Goal: Task Accomplishment & Management: Use online tool/utility

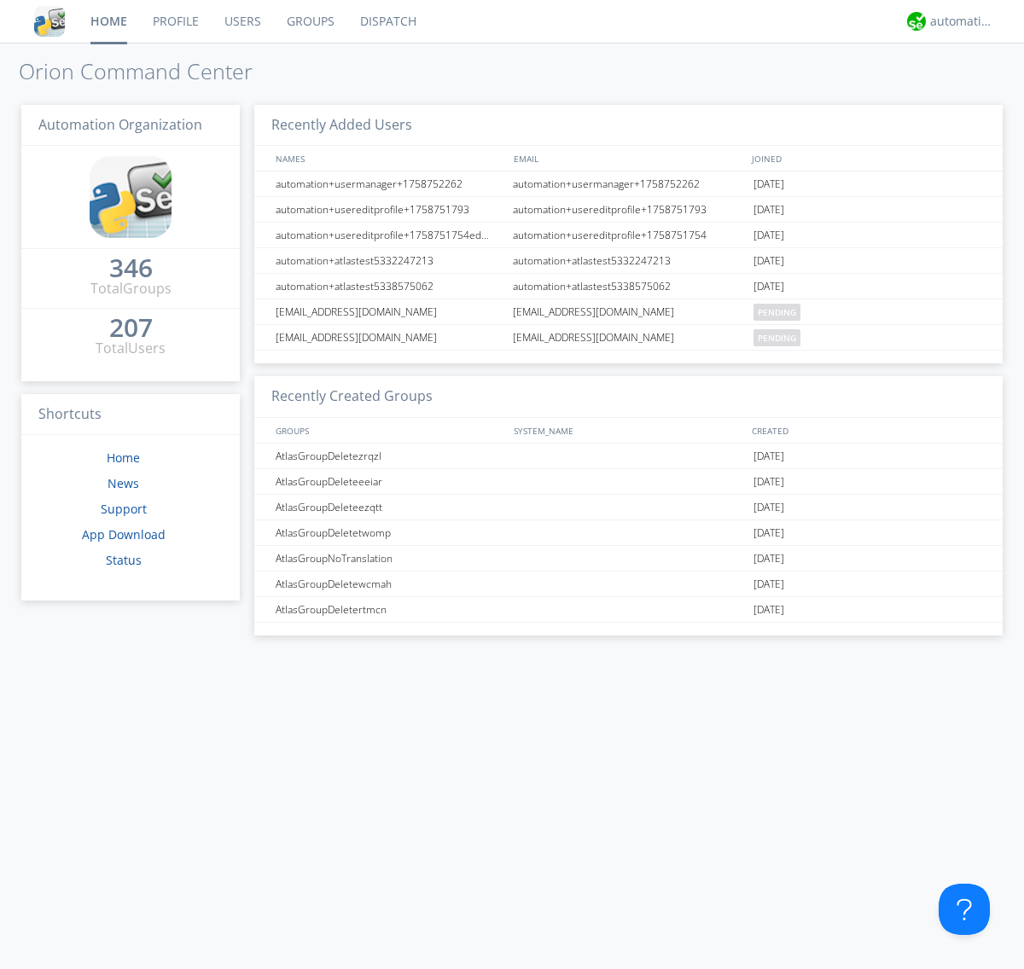
click at [386, 21] on link "Dispatch" at bounding box center [388, 21] width 82 height 43
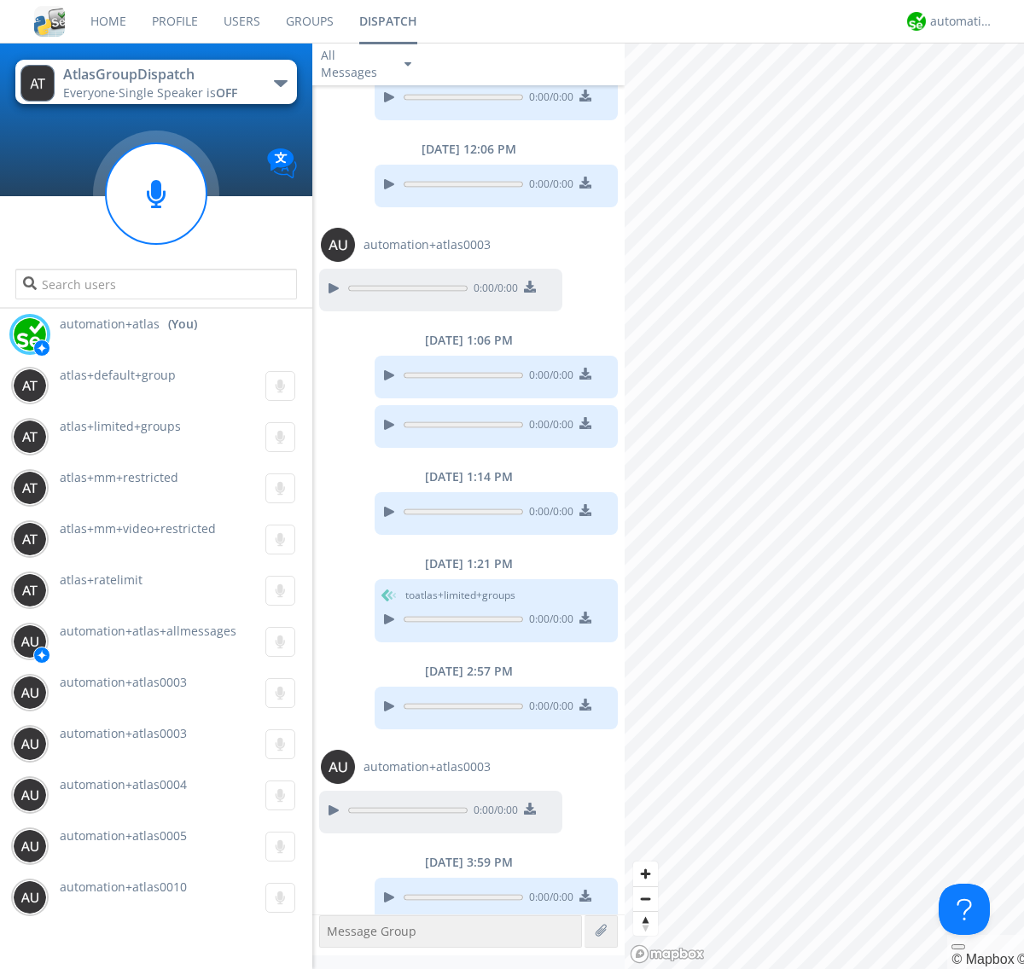
scroll to position [696, 0]
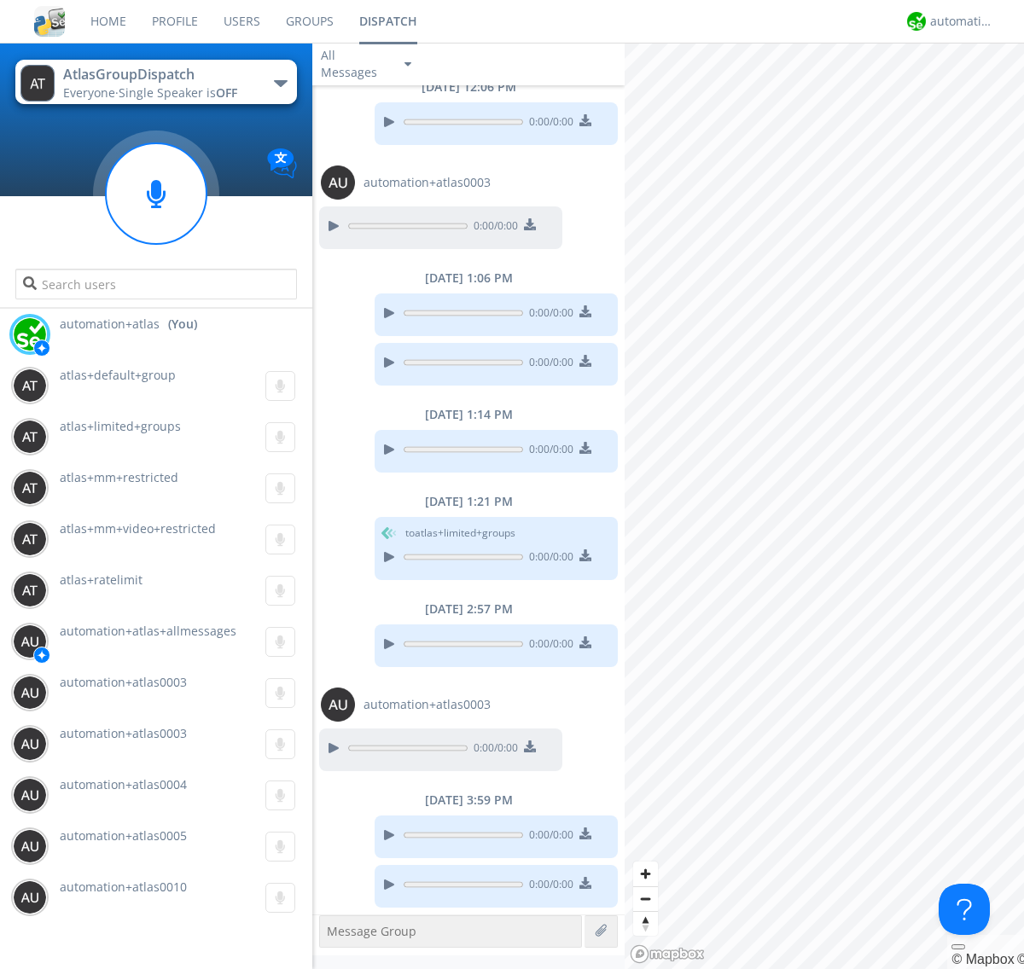
click at [280, 83] on div "button" at bounding box center [281, 83] width 14 height 7
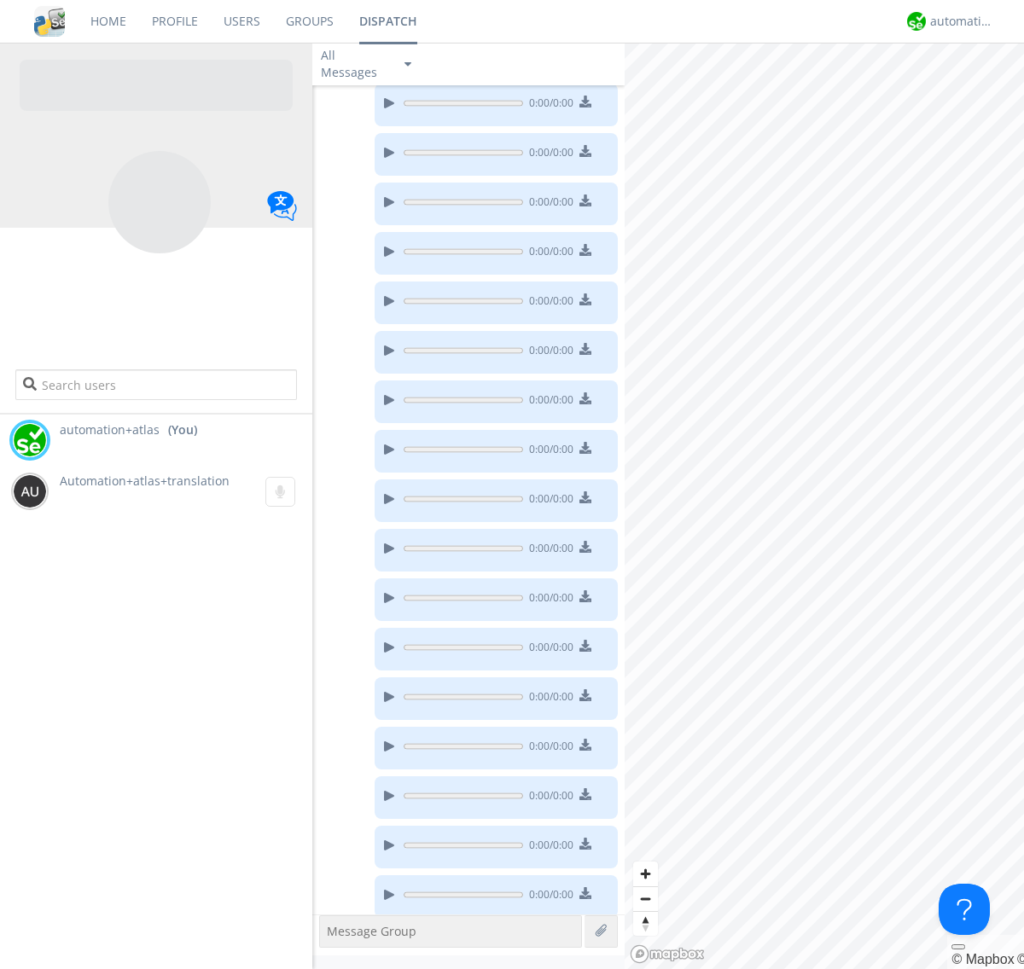
scroll to position [249, 0]
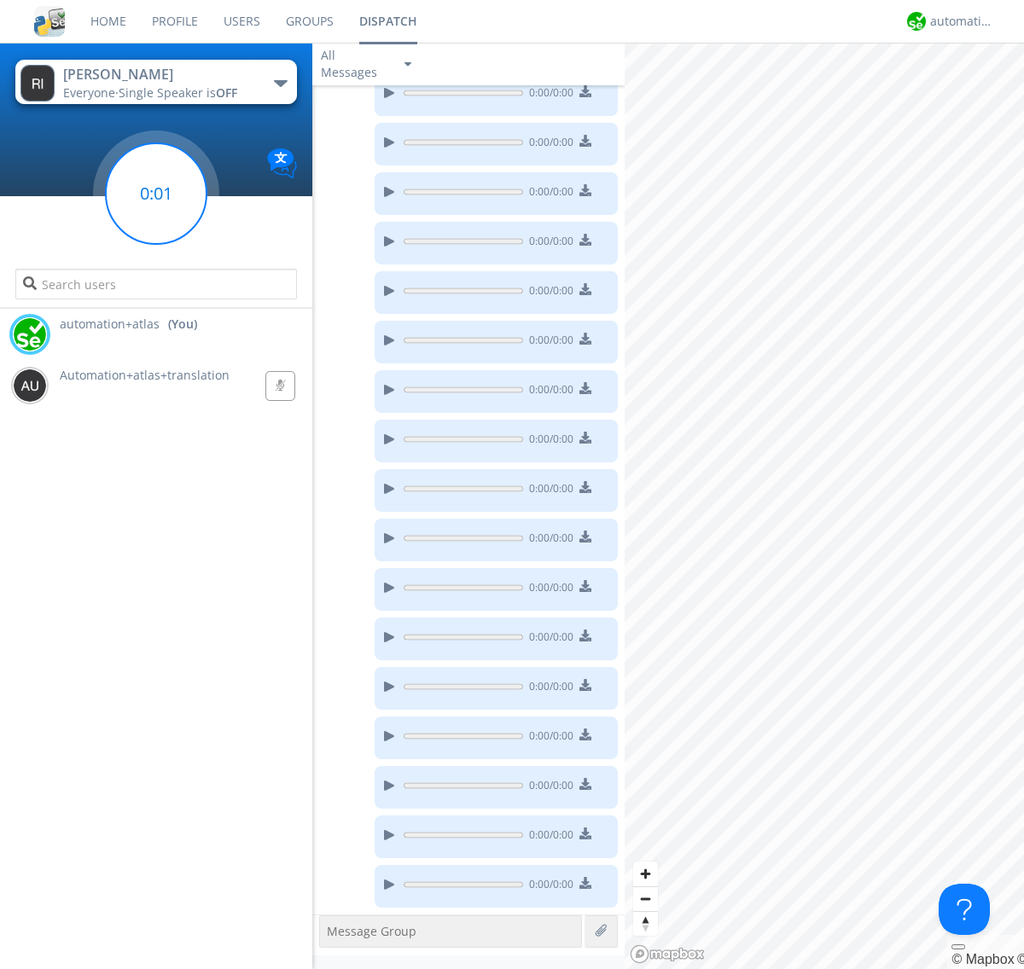
click at [156, 194] on g at bounding box center [156, 193] width 101 height 101
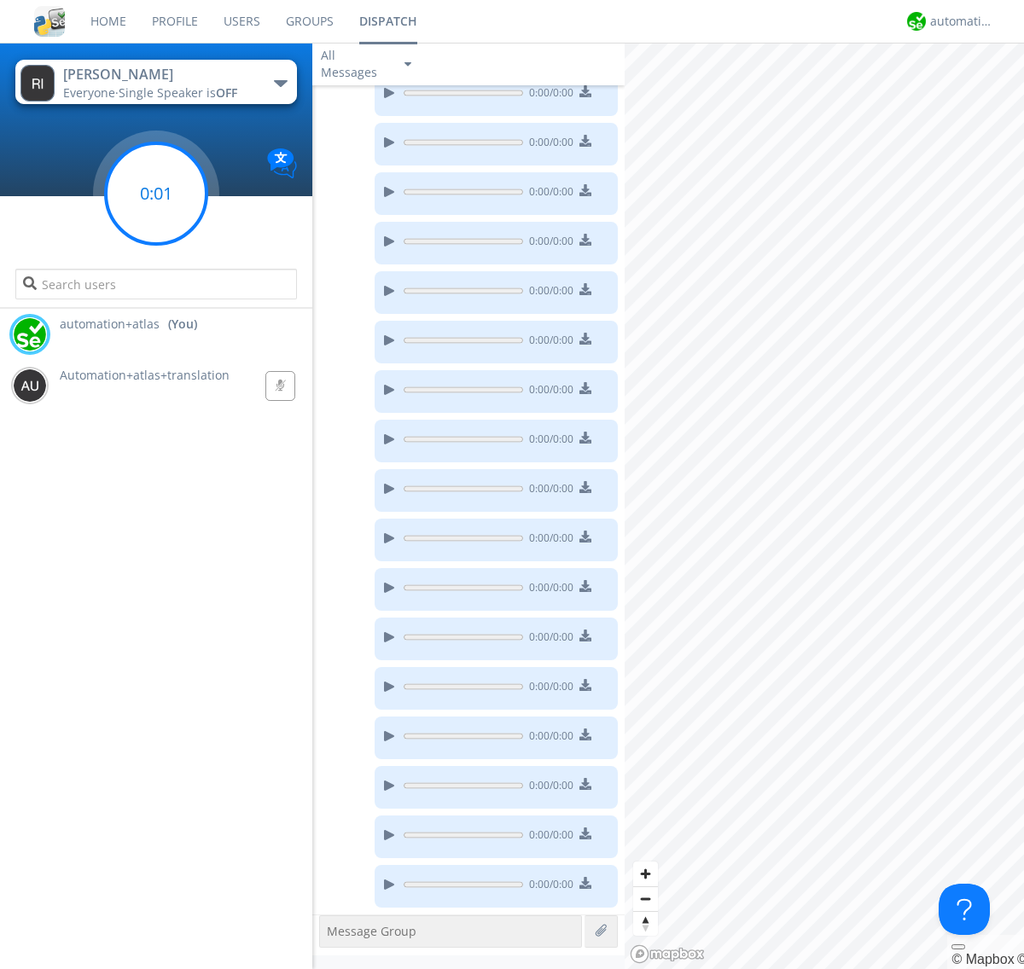
click at [156, 194] on g at bounding box center [156, 193] width 101 height 101
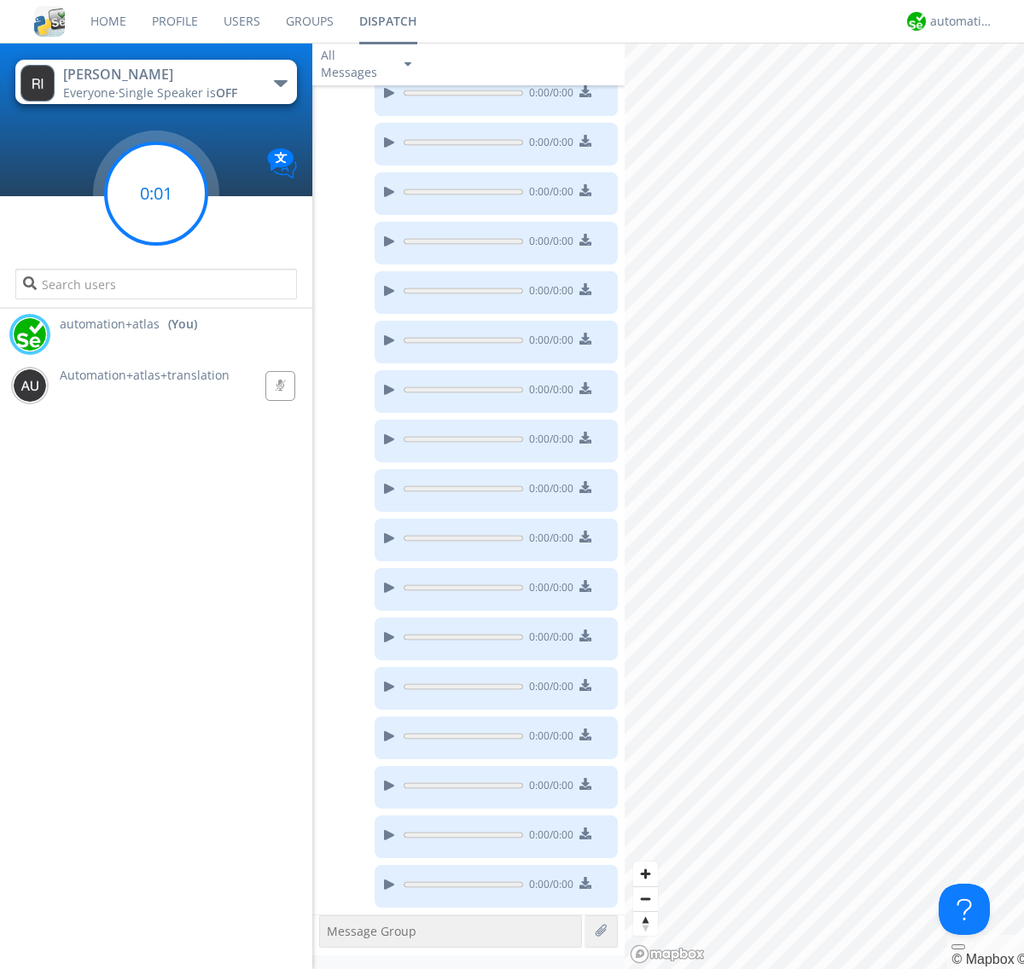
click at [156, 194] on g at bounding box center [156, 193] width 101 height 101
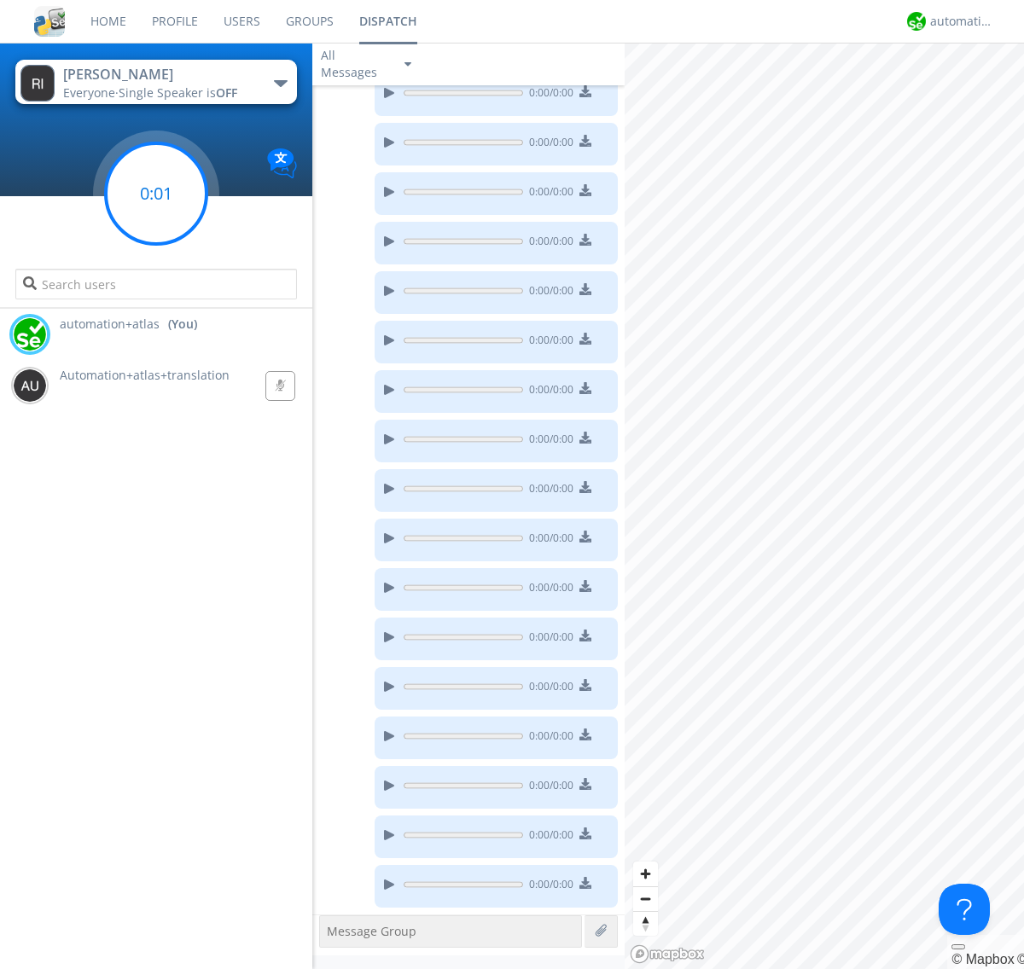
click at [156, 194] on g at bounding box center [156, 193] width 101 height 101
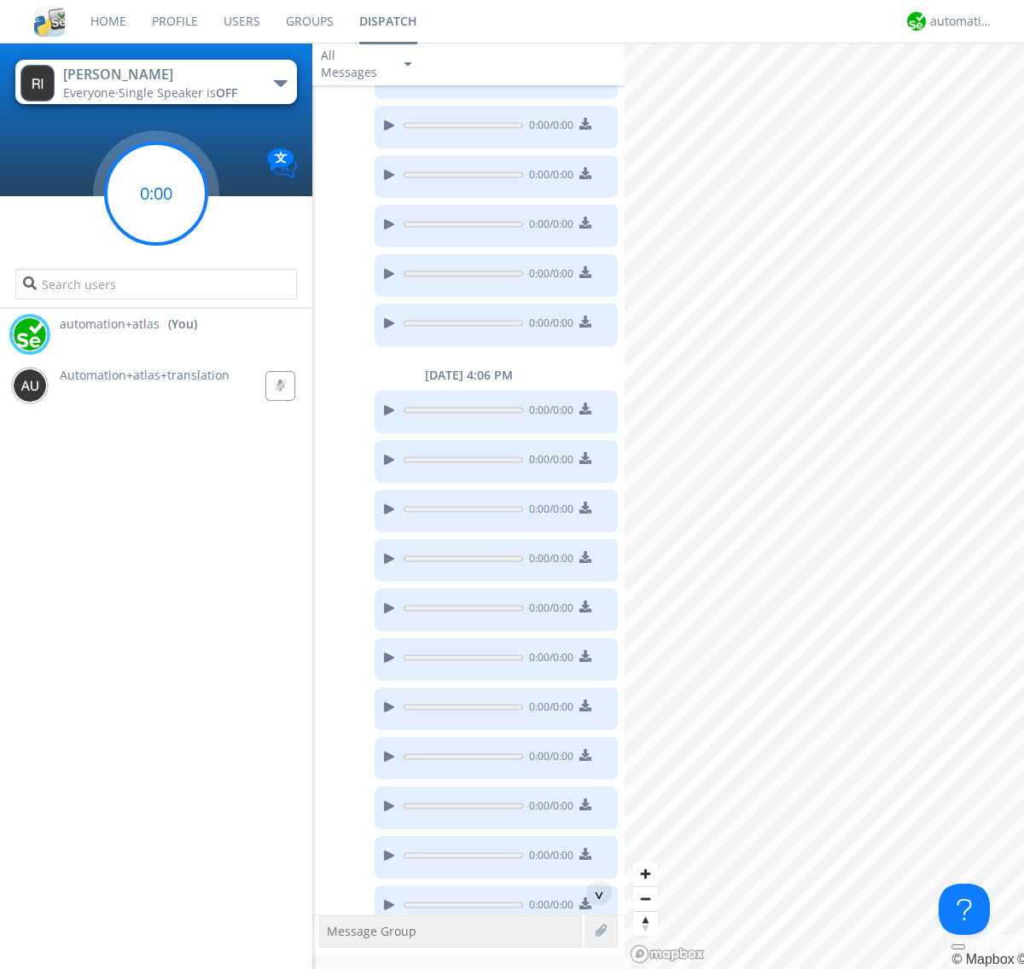
scroll to position [831, 0]
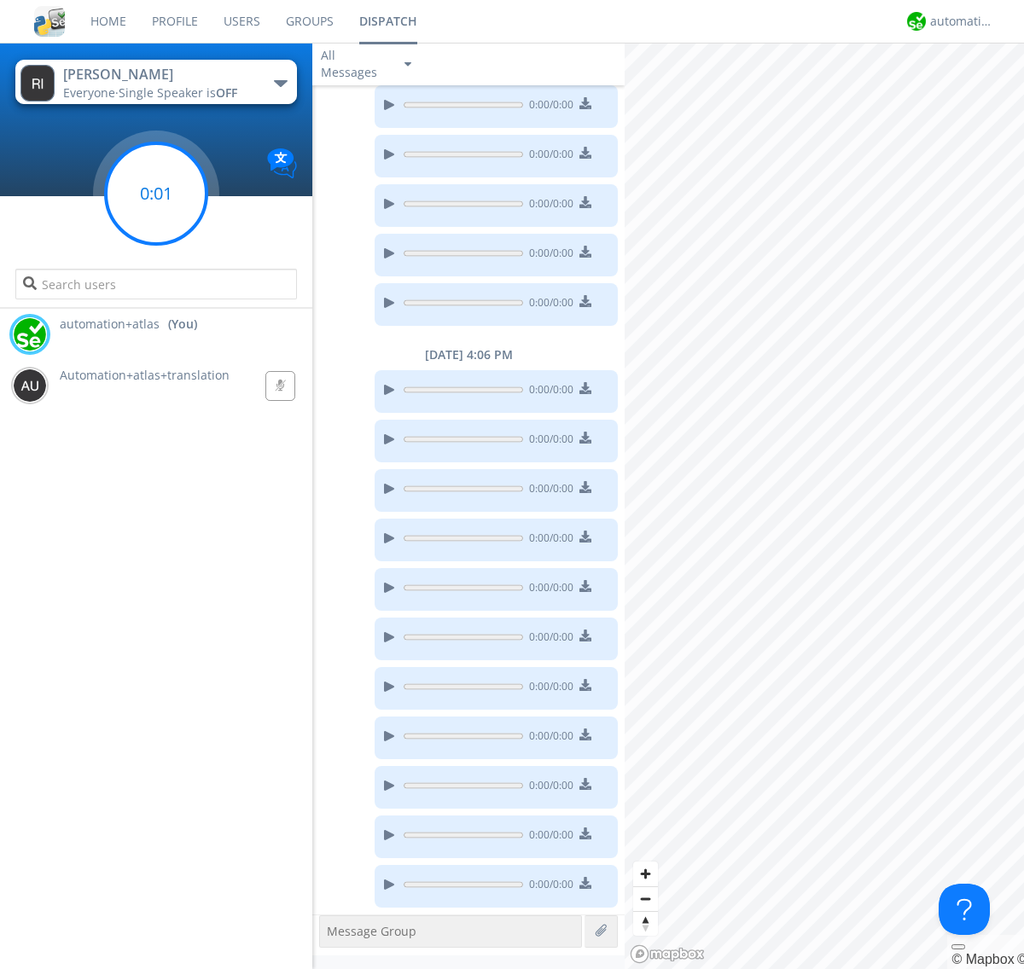
click at [156, 194] on g at bounding box center [156, 193] width 101 height 101
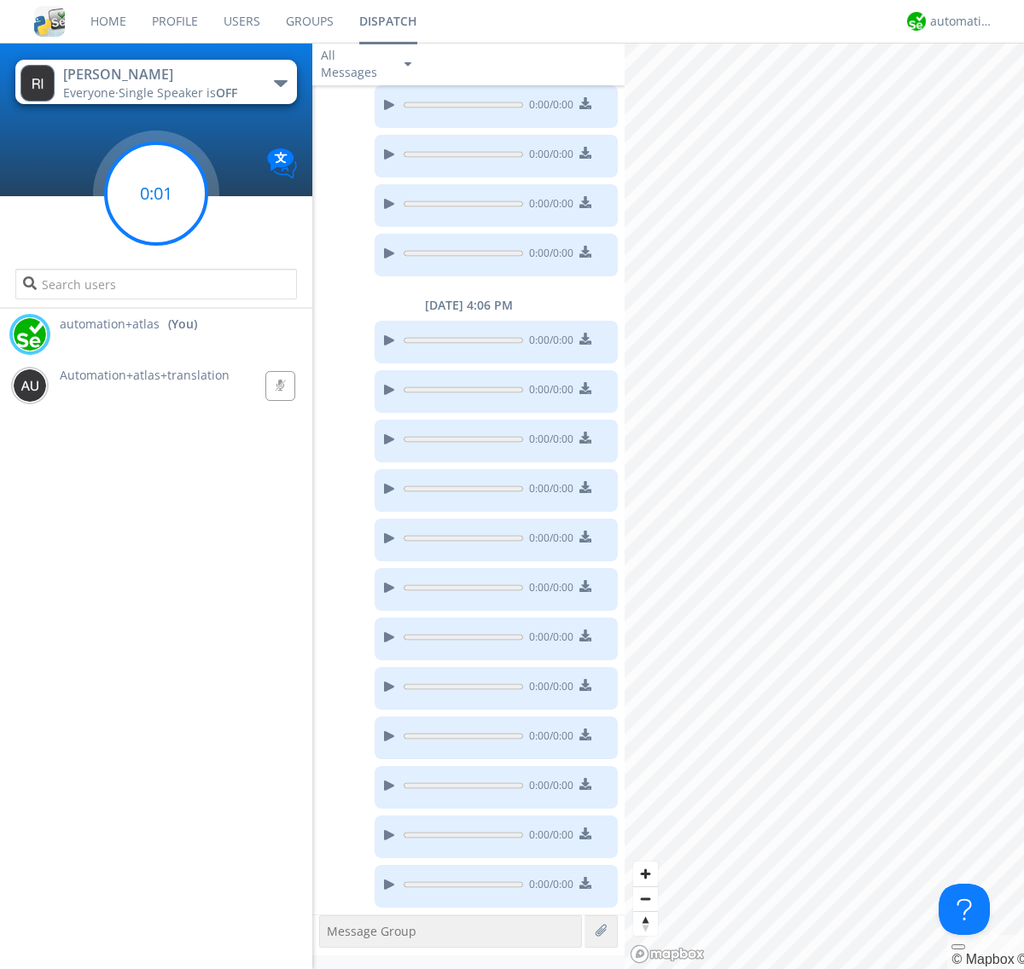
click at [156, 194] on g at bounding box center [156, 193] width 101 height 101
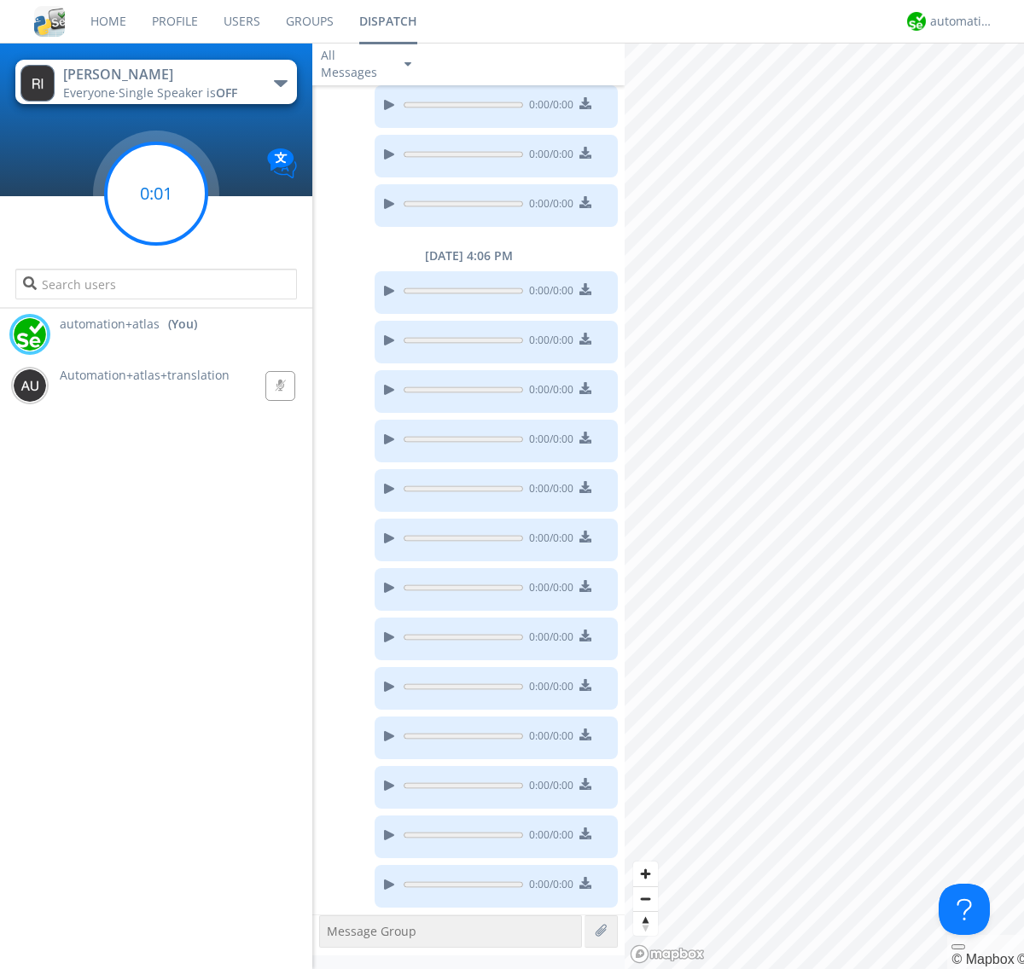
click at [156, 194] on g at bounding box center [156, 193] width 101 height 101
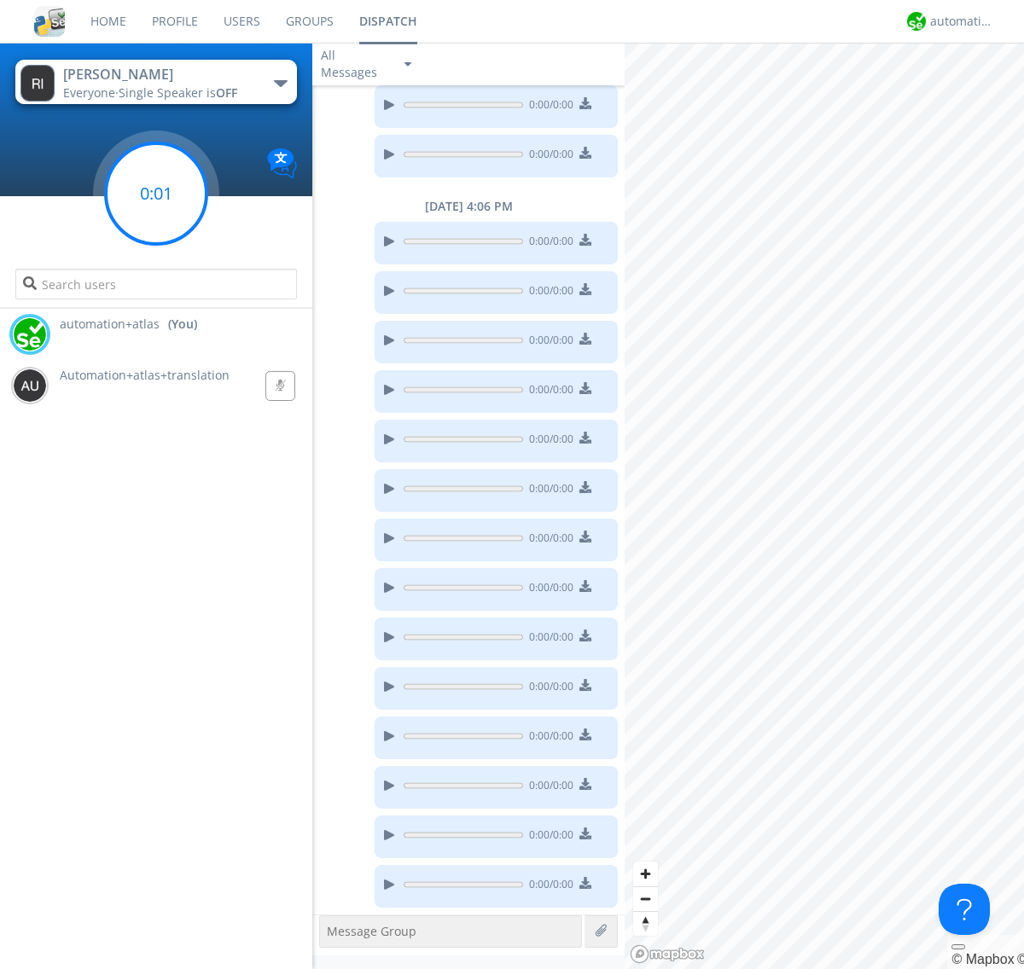
click at [156, 194] on g at bounding box center [156, 193] width 101 height 101
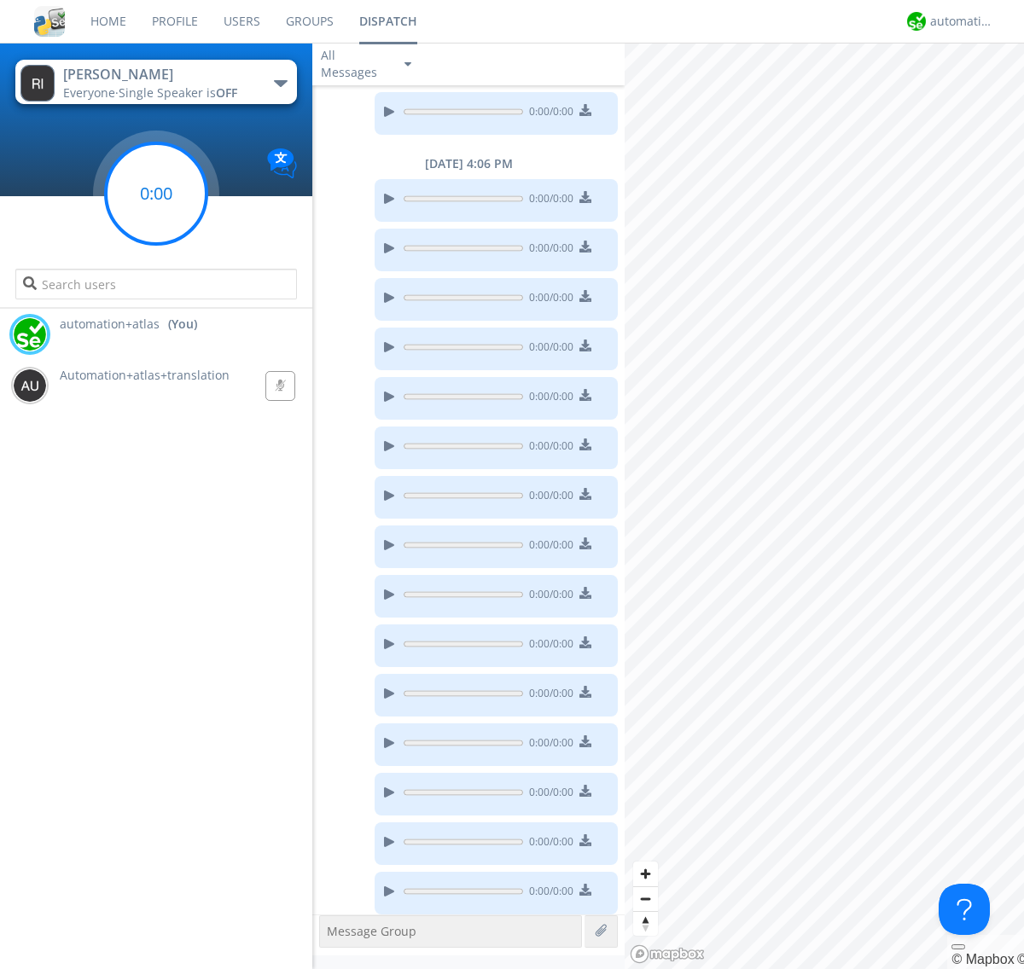
scroll to position [1029, 0]
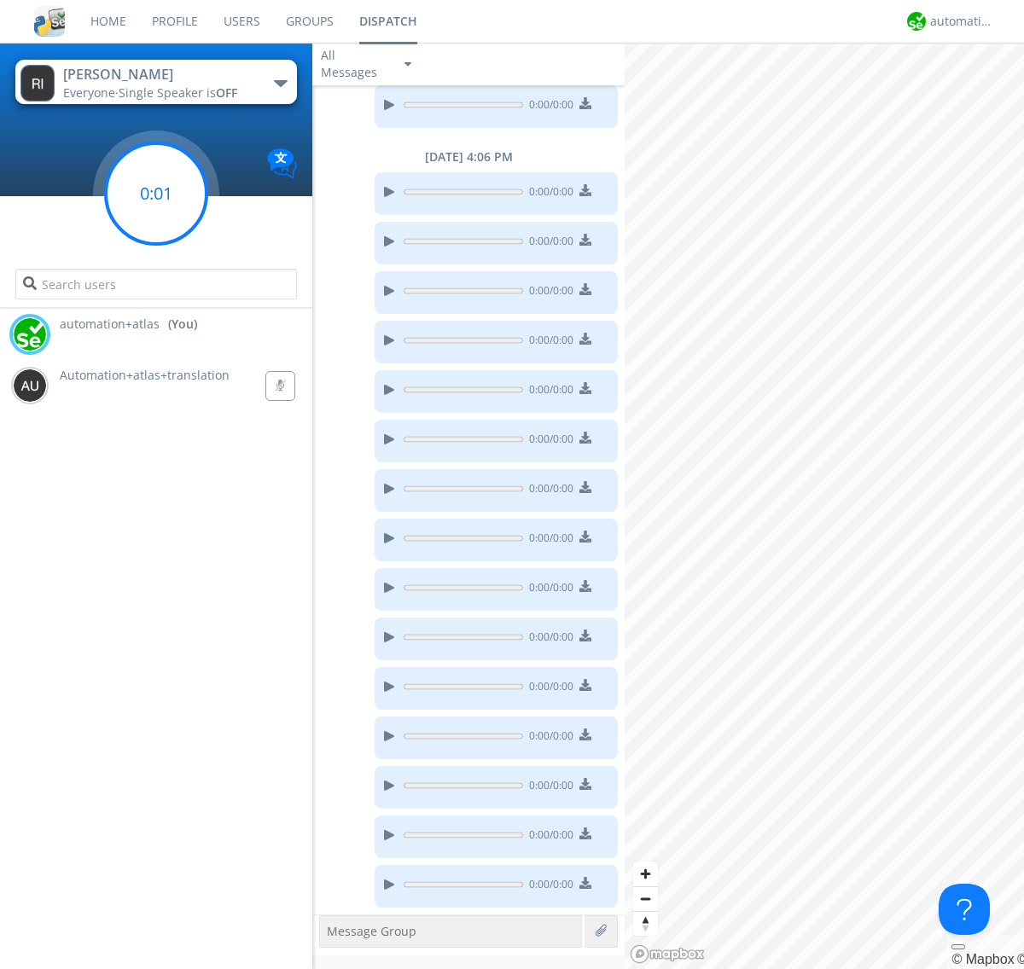
click at [156, 194] on g at bounding box center [156, 193] width 101 height 101
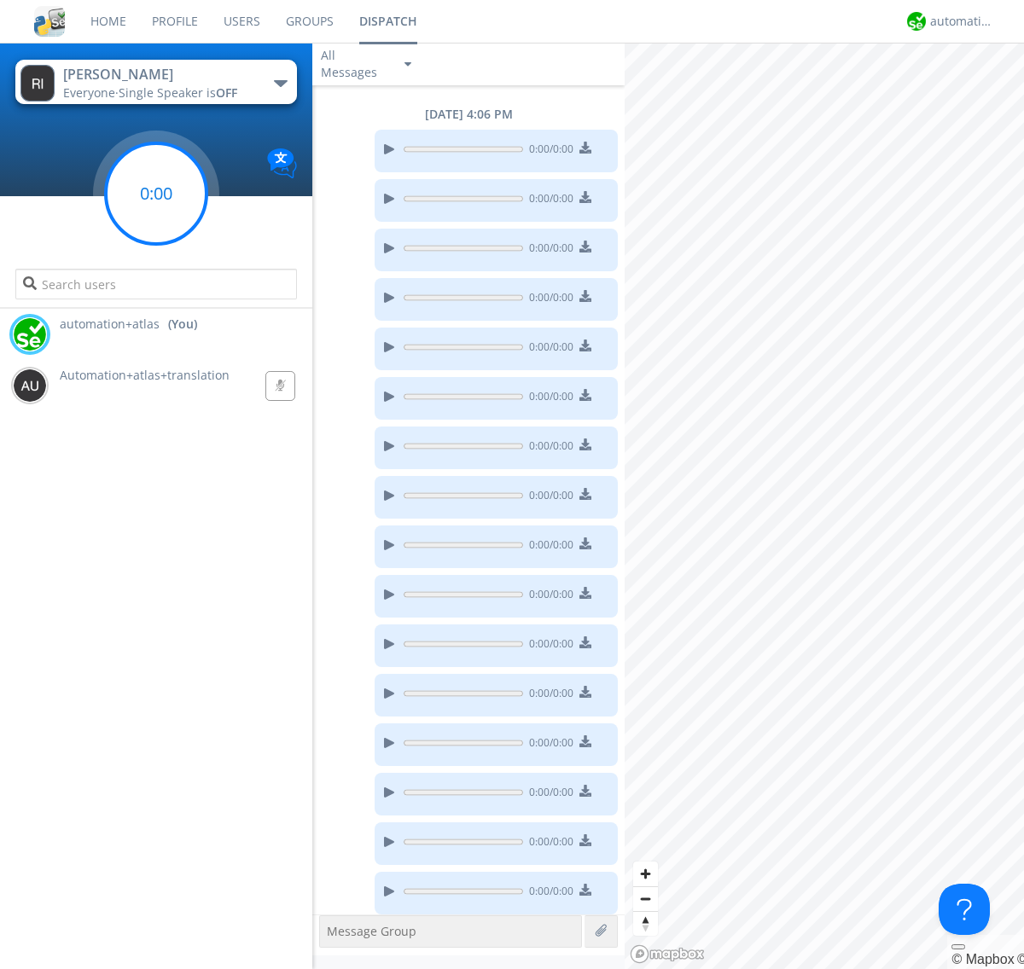
scroll to position [1078, 0]
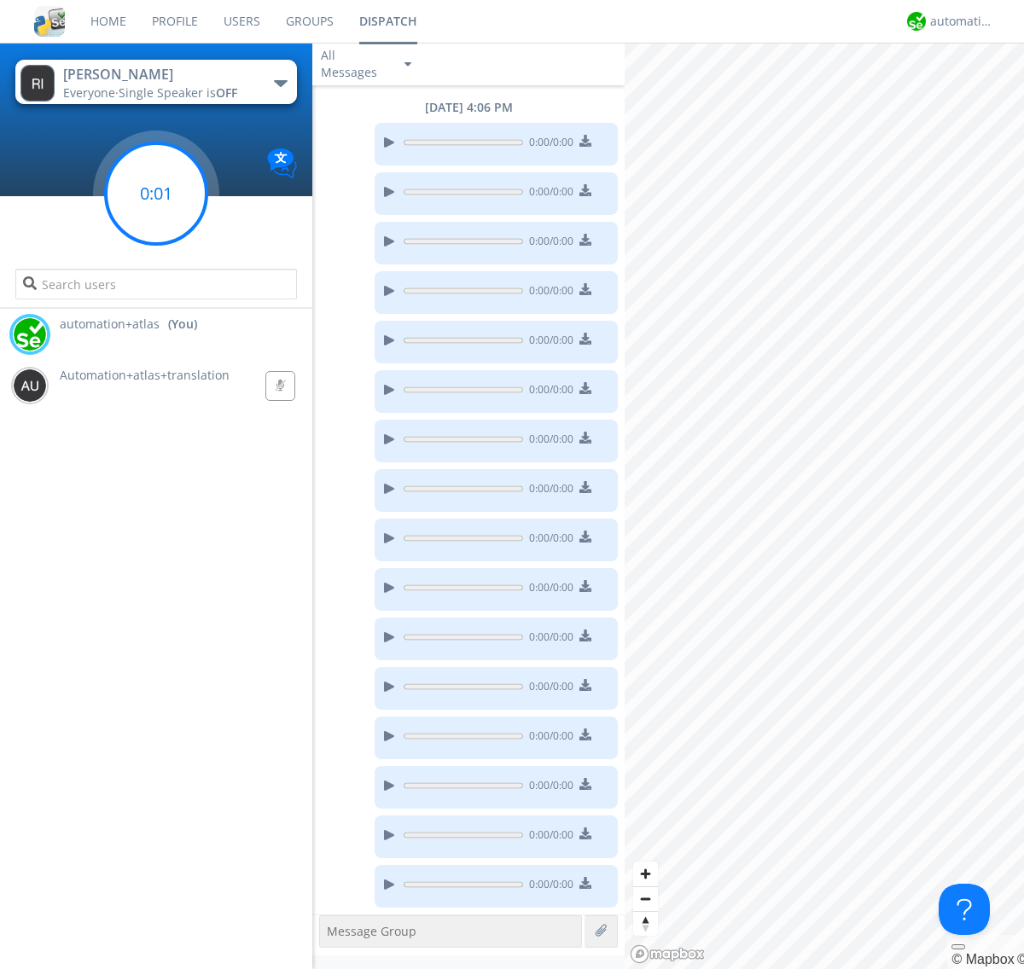
click at [156, 194] on g at bounding box center [156, 193] width 101 height 101
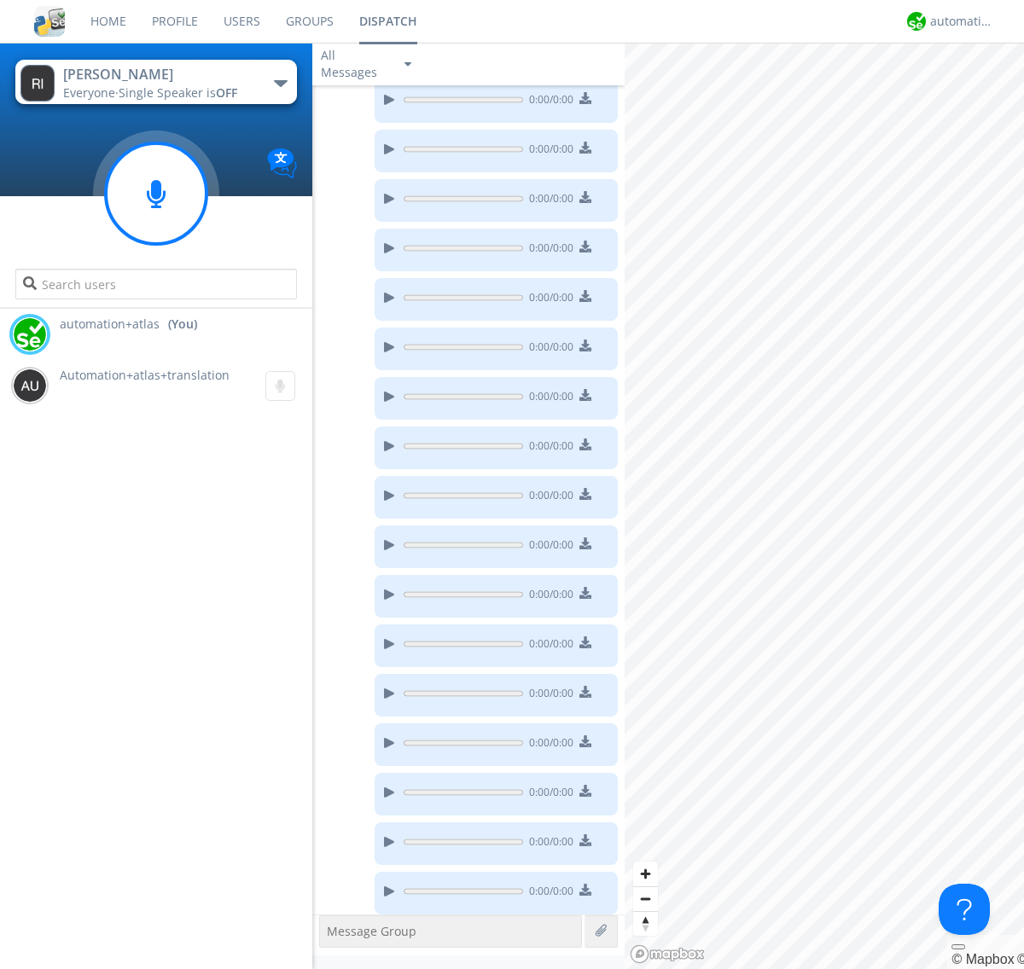
scroll to position [1128, 0]
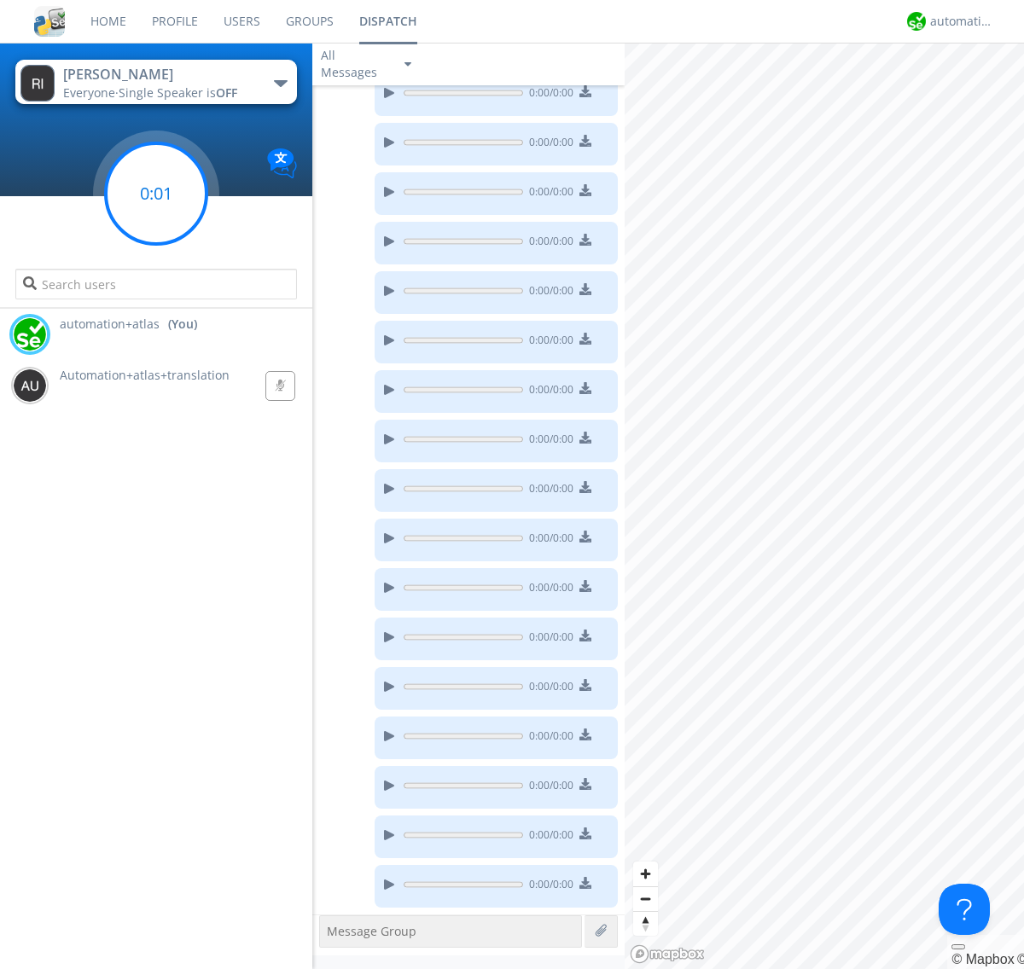
click at [156, 194] on g at bounding box center [156, 193] width 101 height 101
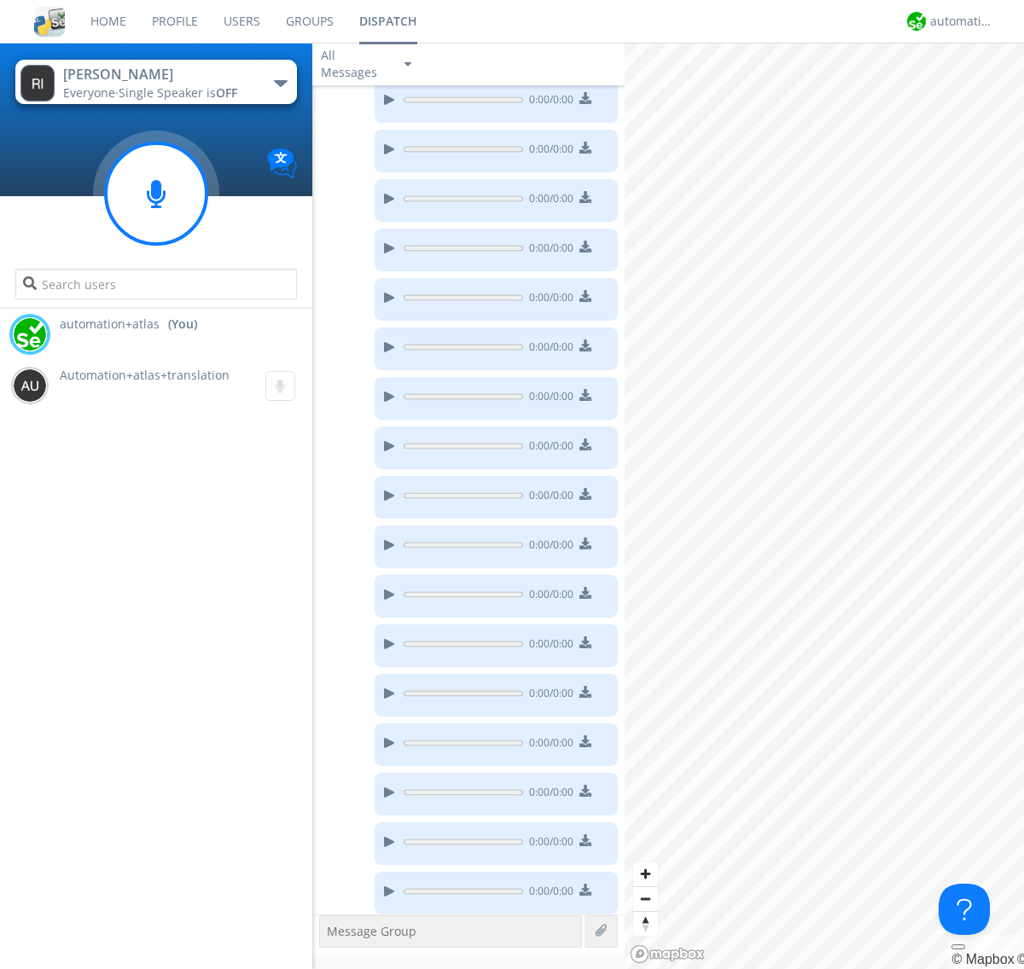
scroll to position [1227, 0]
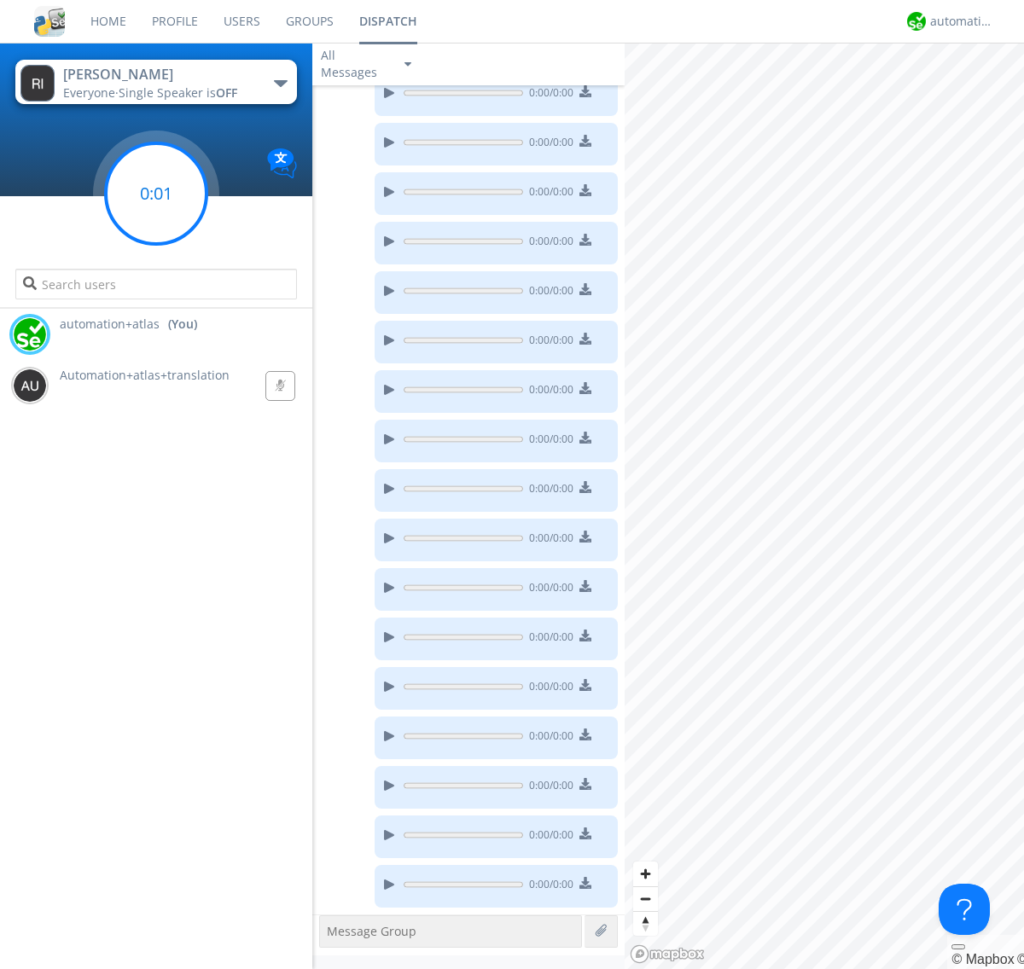
click at [156, 194] on g at bounding box center [156, 193] width 101 height 101
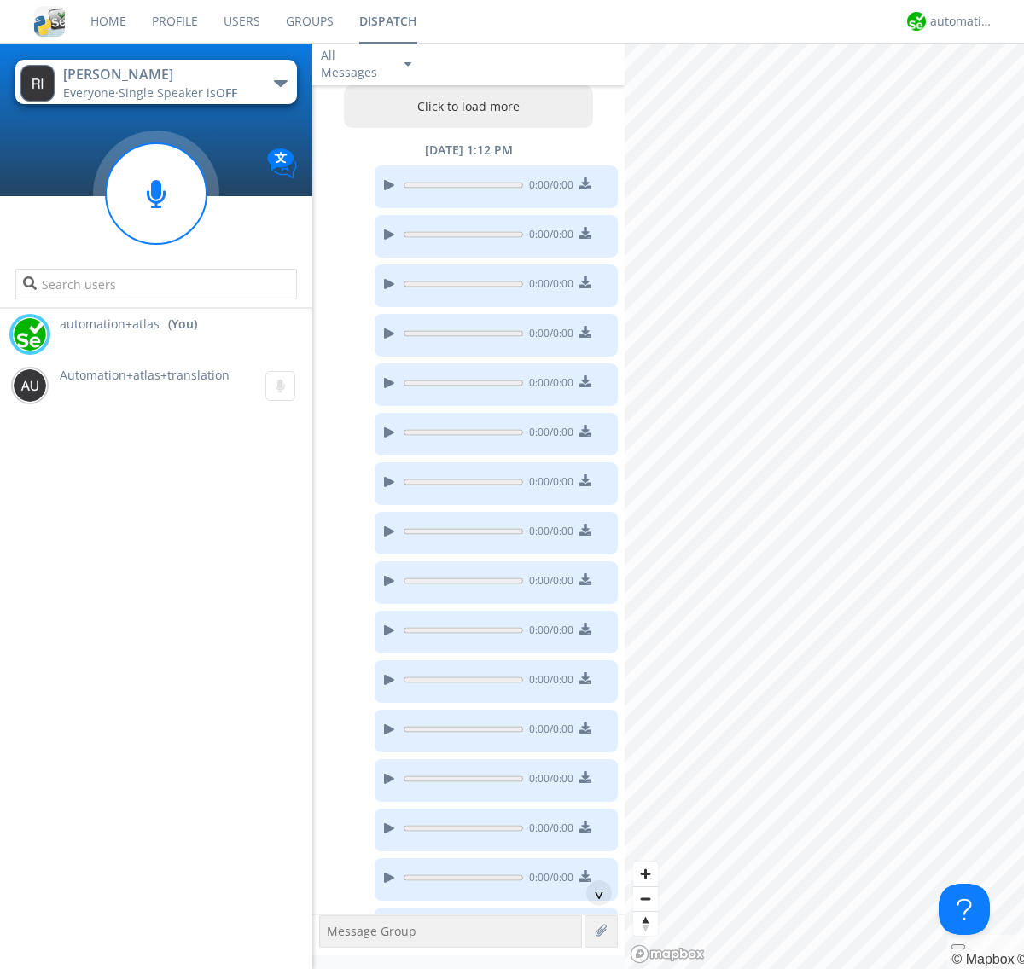
click at [464, 107] on button "Click to load more" at bounding box center [469, 106] width 250 height 43
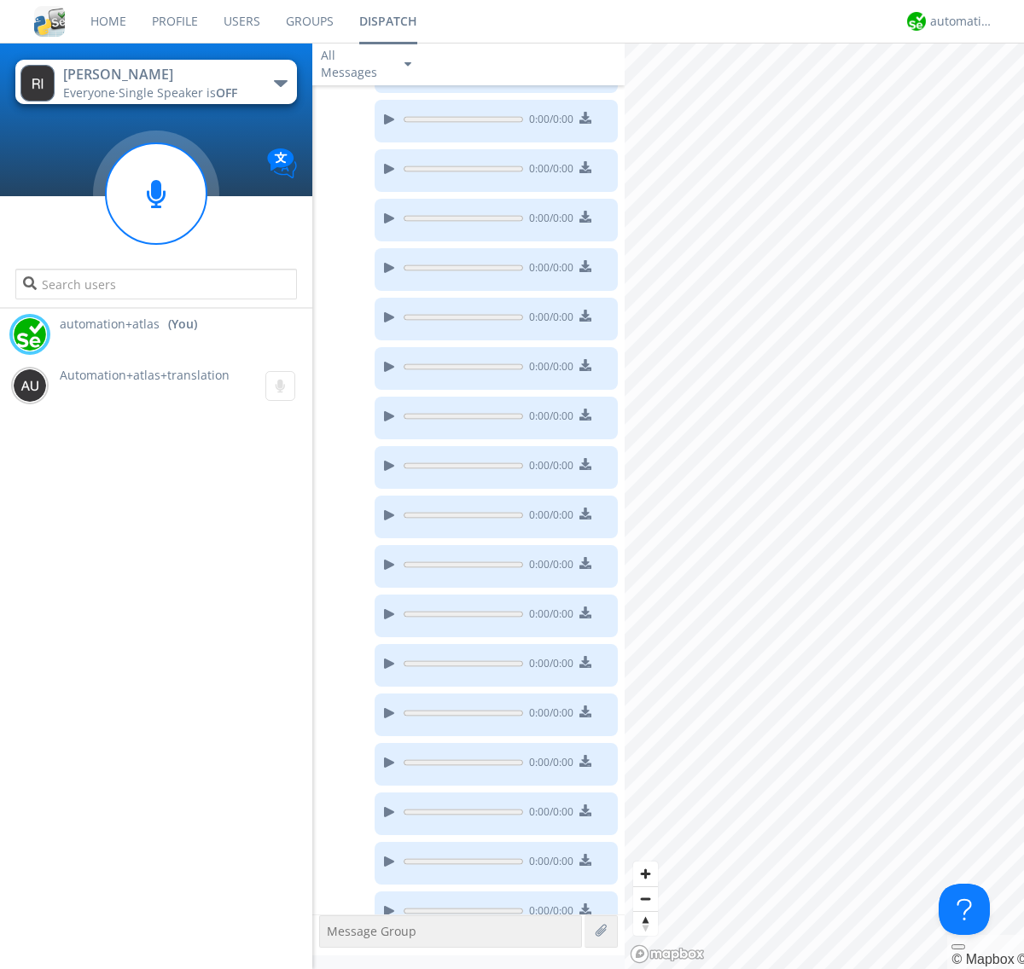
scroll to position [1819, 0]
